Goal: Task Accomplishment & Management: Manage account settings

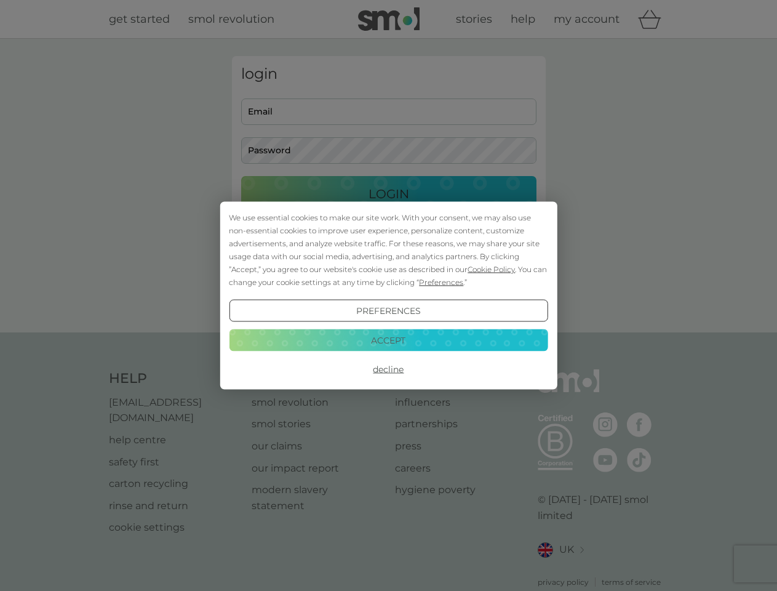
click at [492, 269] on span "Cookie Policy" at bounding box center [491, 269] width 47 height 9
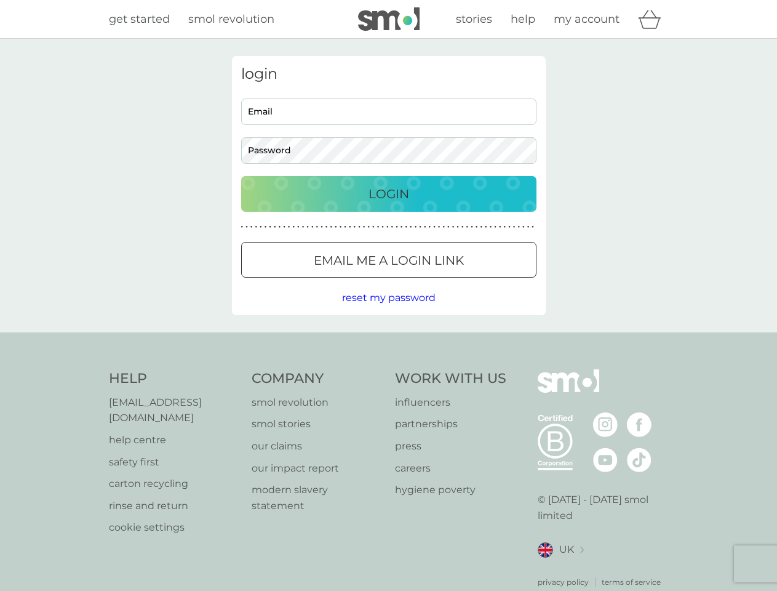
click at [440, 282] on div "login Email Password Login ● ● ● ● ● ● ● ● ● ● ● ● ● ● ● ● ● ● ● ● ● ● ● ● ● ● …" at bounding box center [389, 185] width 314 height 259
click at [388, 311] on div "login Email Password Login ● ● ● ● ● ● ● ● ● ● ● ● ● ● ● ● ● ● ● ● ● ● ● ● ● ● …" at bounding box center [389, 185] width 314 height 259
click at [388, 369] on div "Help [EMAIL_ADDRESS][DOMAIN_NAME] help centre safety first carton recycling rin…" at bounding box center [389, 478] width 560 height 218
click at [388, 340] on div "Help [EMAIL_ADDRESS][DOMAIN_NAME] help centre safety first carton recycling rin…" at bounding box center [388, 478] width 777 height 292
